Goal: Find specific page/section: Find specific page/section

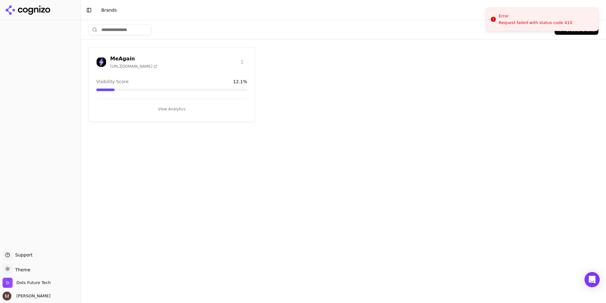
click at [117, 59] on h3 "MeAgain" at bounding box center [133, 59] width 47 height 8
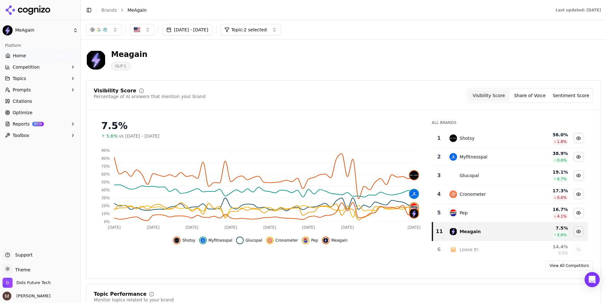
scroll to position [0, 0]
